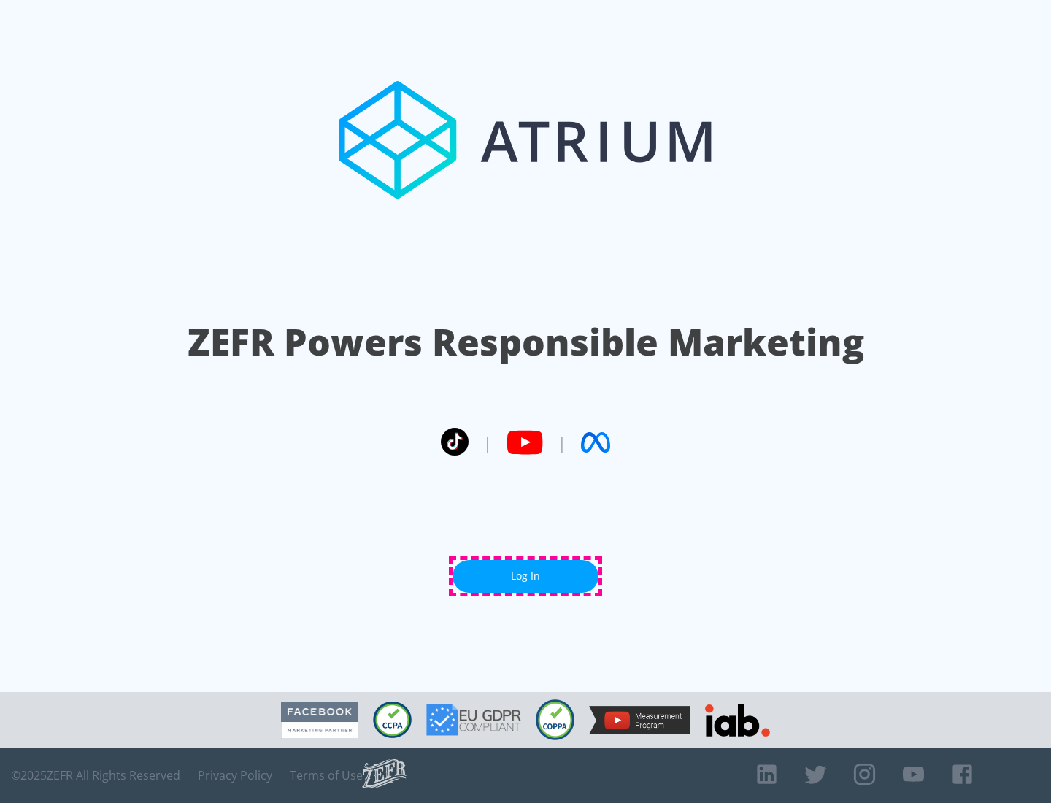
click at [525, 576] on link "Log In" at bounding box center [525, 576] width 146 height 33
